Goal: Contribute content: Add original content to the website for others to see

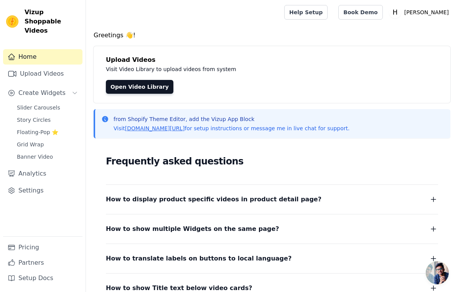
click at [55, 104] on span "Slider Carousels" at bounding box center [38, 108] width 43 height 8
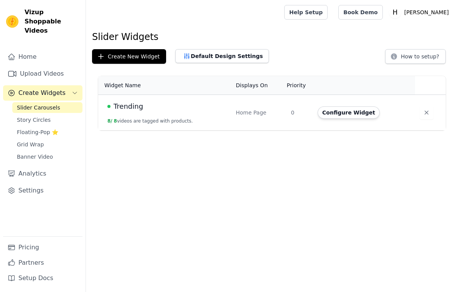
click at [47, 139] on link "Grid Wrap" at bounding box center [47, 144] width 70 height 11
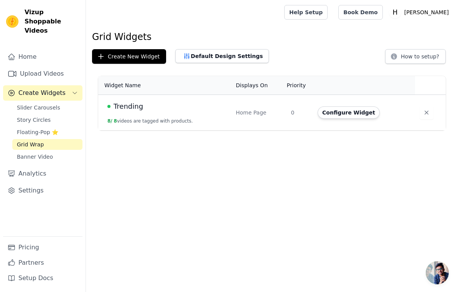
click at [333, 118] on button "Configure Widget" at bounding box center [349, 112] width 62 height 12
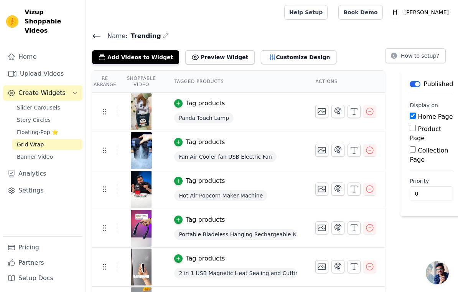
click at [373, 187] on icon "button" at bounding box center [369, 188] width 9 height 9
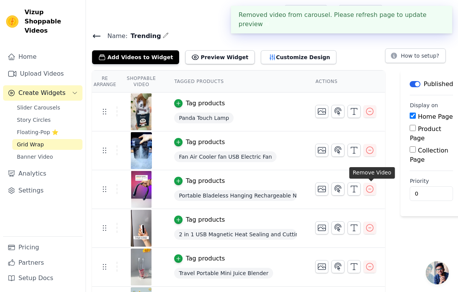
click at [372, 190] on icon "button" at bounding box center [369, 188] width 9 height 9
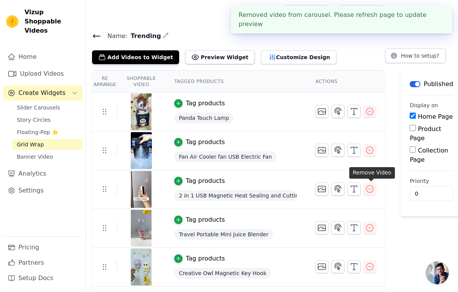
click at [373, 228] on icon "button" at bounding box center [369, 227] width 9 height 9
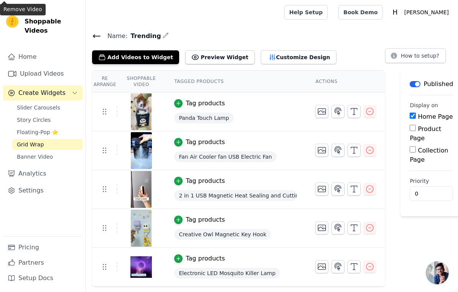
click at [370, 269] on icon "button" at bounding box center [369, 266] width 9 height 9
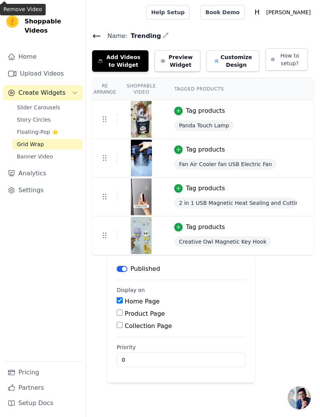
click at [36, 69] on link "Upload Videos" at bounding box center [42, 73] width 79 height 15
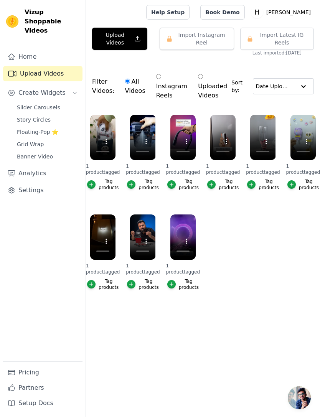
click at [136, 36] on icon "button" at bounding box center [137, 39] width 7 height 8
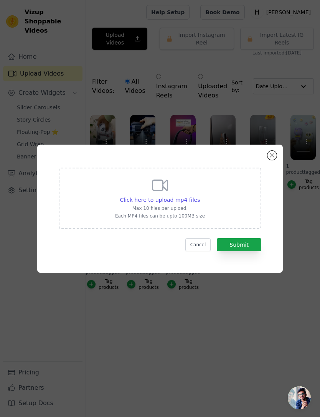
click at [184, 207] on div "Click here to upload mp4 files Max 10 files per upload. Each MP4 files can be u…" at bounding box center [160, 197] width 90 height 43
click at [200, 196] on input "Click here to upload mp4 files Max 10 files per upload. Each MP4 files can be u…" at bounding box center [200, 196] width 0 height 0
type input "C:\fakepath\Tired of juggling multiple chargers Meet the 60W All-in-One Travel …"
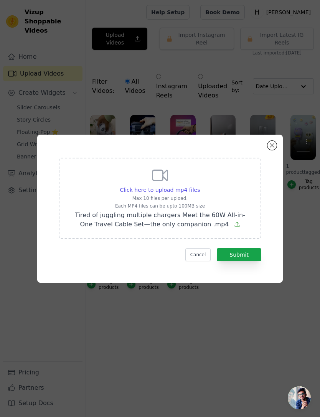
click at [253, 261] on button "Submit" at bounding box center [239, 254] width 45 height 13
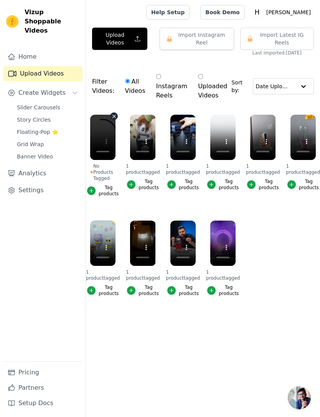
click at [109, 188] on div "Tag products" at bounding box center [109, 191] width 20 height 12
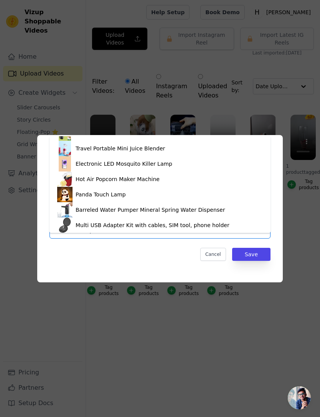
scroll to position [57, 0]
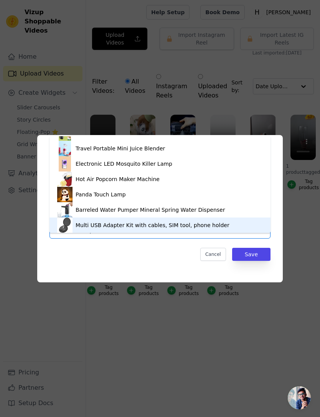
click at [149, 225] on div "Multi USB Adapter Kit with cables, SIM tool, phone holder" at bounding box center [153, 225] width 154 height 8
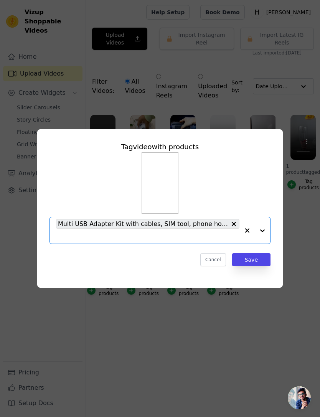
click at [250, 266] on button "Save" at bounding box center [251, 259] width 38 height 13
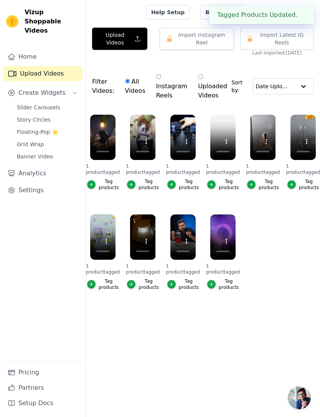
click at [61, 139] on link "Grid Wrap" at bounding box center [47, 144] width 70 height 11
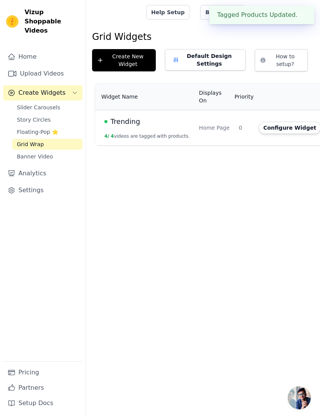
click at [178, 131] on td "Trending 4 / 4 videos are tagged with products." at bounding box center [144, 128] width 99 height 36
click at [267, 127] on button "Configure Widget" at bounding box center [290, 128] width 62 height 12
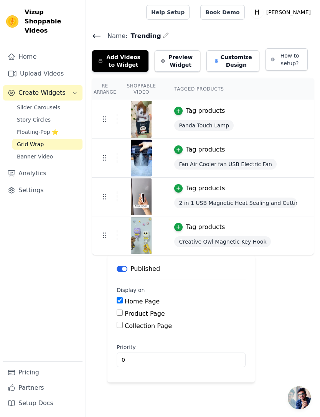
click at [135, 62] on button "Add Videos to Widget" at bounding box center [120, 60] width 56 height 21
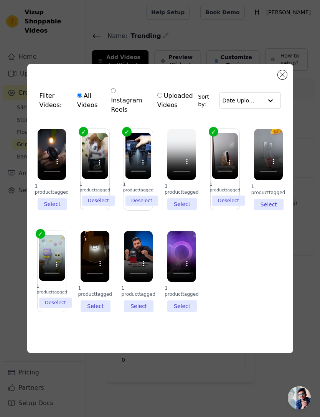
click at [57, 210] on li "1 product tagged Select" at bounding box center [52, 169] width 29 height 81
click at [0, 0] on input "1 product tagged Select" at bounding box center [0, 0] width 0 height 0
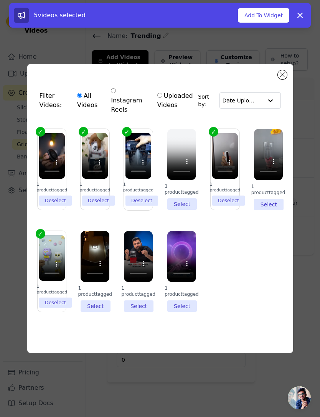
click at [276, 15] on button "Add To Widget" at bounding box center [263, 15] width 51 height 15
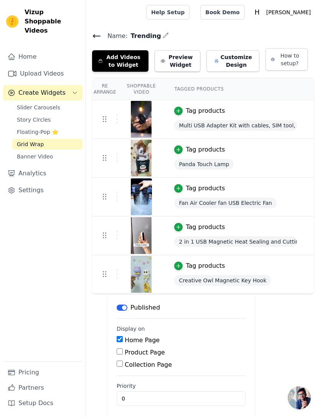
click at [59, 66] on link "Upload Videos" at bounding box center [42, 73] width 79 height 15
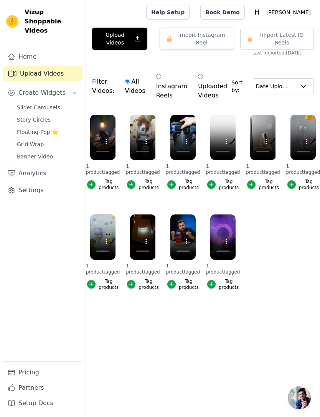
click at [129, 45] on button "Upload Videos" at bounding box center [119, 39] width 55 height 22
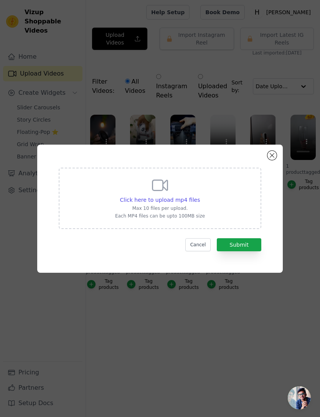
click at [155, 195] on icon at bounding box center [160, 185] width 18 height 18
click at [200, 196] on input "Click here to upload mp4 files Max 10 files per upload. Each MP4 files can be u…" at bounding box center [200, 196] width 0 height 0
click at [203, 206] on div "Click here to upload mp4 files Max 10 files per upload. Each MP4 files can be u…" at bounding box center [160, 197] width 90 height 43
click at [200, 196] on input "Click here to upload mp4 files Max 10 files per upload. Each MP4 files can be u…" at bounding box center [200, 196] width 0 height 0
type input "C:\fakepath\cba6653e9096eae58b143fa7fb32e829.mp4"
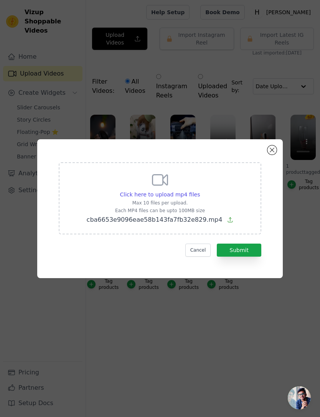
click at [241, 257] on button "Submit" at bounding box center [239, 250] width 45 height 13
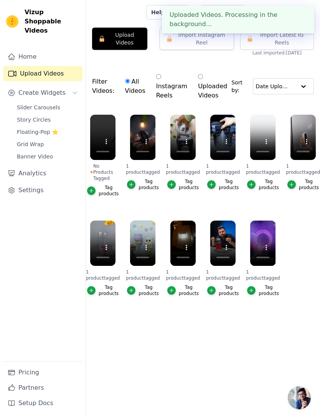
click at [108, 193] on div "Tag products" at bounding box center [109, 191] width 20 height 12
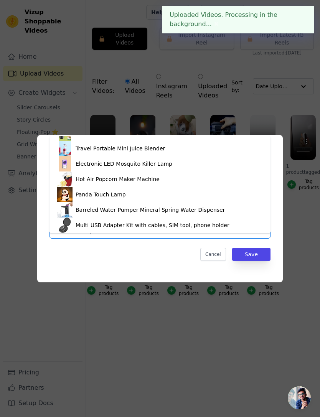
scroll to position [63, 0]
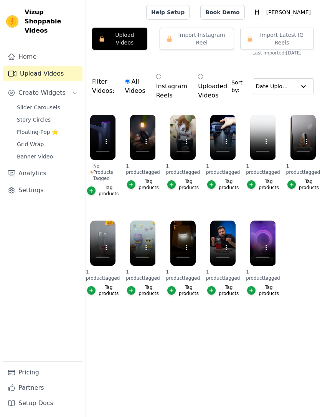
click at [111, 191] on div "Tag products" at bounding box center [109, 191] width 20 height 12
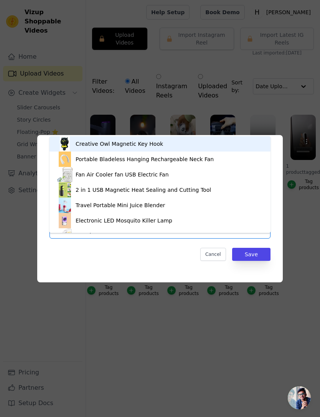
click at [167, 234] on input "No Products Tagged Tag video with products Creative Owl Magnetic Key Hook Porta…" at bounding box center [155, 230] width 199 height 7
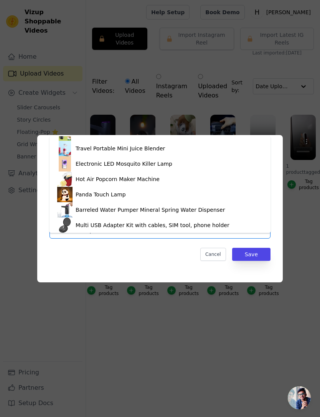
scroll to position [57, 0]
click at [138, 208] on div "Barreled Water Pumper Mineral Spring Water Dispenser" at bounding box center [150, 210] width 149 height 8
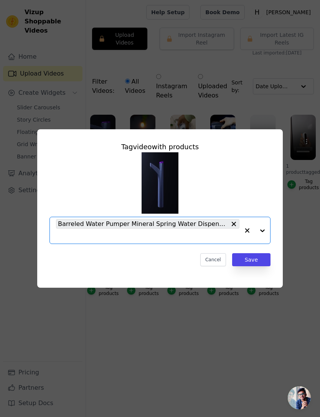
click at [254, 266] on button "Save" at bounding box center [251, 259] width 38 height 13
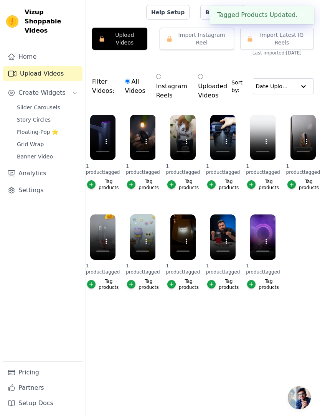
click at [41, 139] on link "Grid Wrap" at bounding box center [47, 144] width 70 height 11
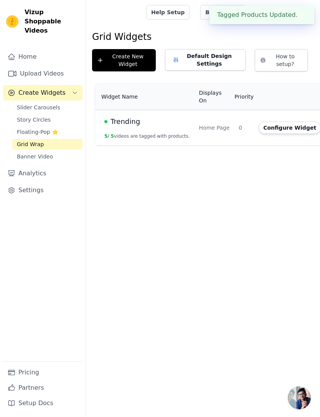
click at [280, 129] on button "Configure Widget" at bounding box center [290, 128] width 62 height 12
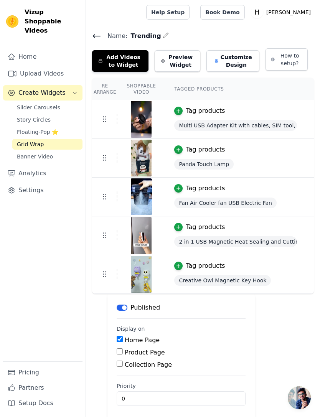
click at [133, 66] on button "Add Videos to Widget" at bounding box center [120, 60] width 56 height 21
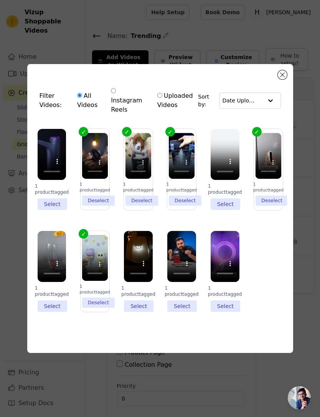
click at [61, 210] on li "1 product tagged Select" at bounding box center [52, 169] width 29 height 81
click at [0, 0] on input "1 product tagged Select" at bounding box center [0, 0] width 0 height 0
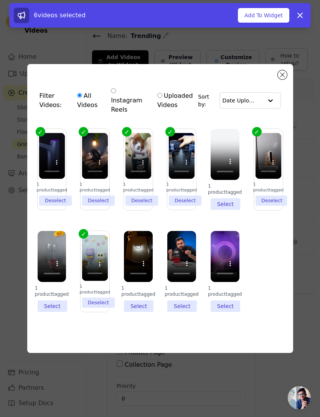
click at [263, 9] on button "Add To Widget" at bounding box center [263, 15] width 51 height 15
